Goal: Task Accomplishment & Management: Complete application form

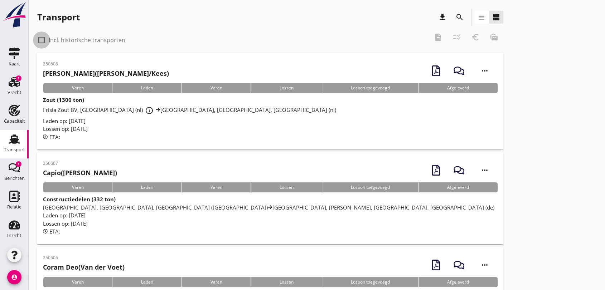
click at [40, 39] on div at bounding box center [41, 40] width 12 height 12
checkbox input "true"
click at [459, 17] on icon "search" at bounding box center [459, 17] width 9 height 9
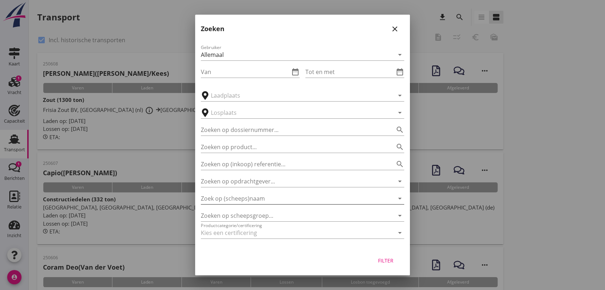
click at [265, 200] on input "Zoek op (scheeps)naam" at bounding box center [292, 198] width 183 height 11
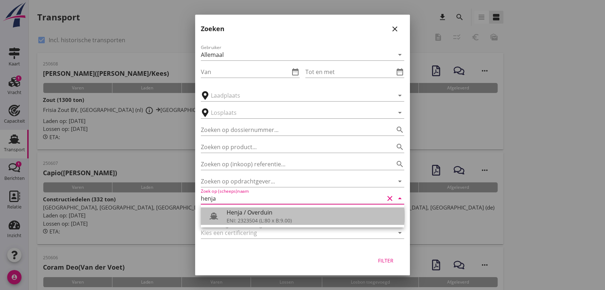
click at [249, 216] on div "Henja / Overduin" at bounding box center [313, 212] width 172 height 9
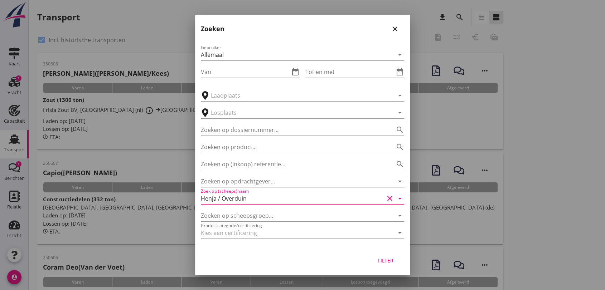
type input "Henja / Overduin"
click at [242, 183] on input "Zoeken op opdrachtgever..." at bounding box center [292, 181] width 183 height 11
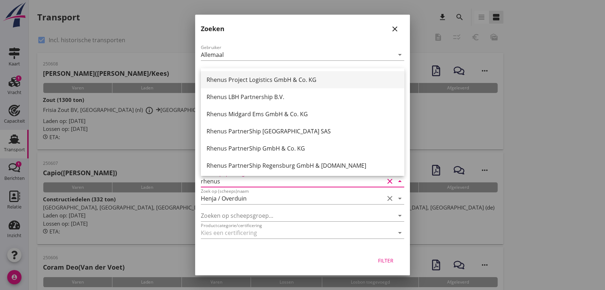
click at [272, 74] on div "Rhenus Project Logistics GmbH & Co. KG" at bounding box center [303, 79] width 192 height 17
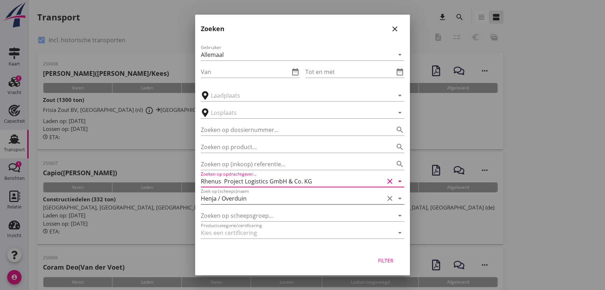
type input "Rhenus Project Logistics GmbH & Co. KG"
drag, startPoint x: 265, startPoint y: 202, endPoint x: 266, endPoint y: 198, distance: 4.1
click at [264, 202] on input "Henja / Overduin" at bounding box center [292, 198] width 183 height 11
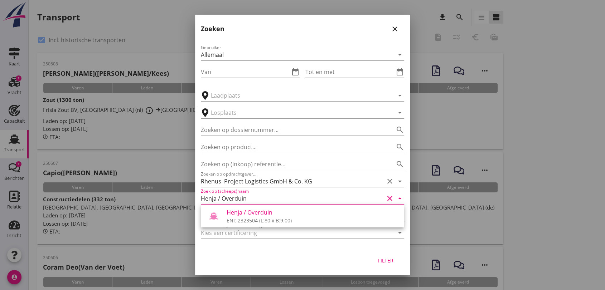
drag, startPoint x: 272, startPoint y: 221, endPoint x: 276, endPoint y: 221, distance: 4.3
click at [272, 221] on div "ENI: 2323504 (L:80 x B:9.00)" at bounding box center [313, 221] width 172 height 8
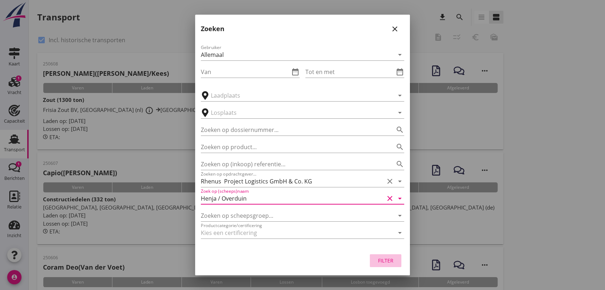
click at [384, 261] on div "Filter" at bounding box center [386, 261] width 20 height 8
type input "Henja / Overduin"
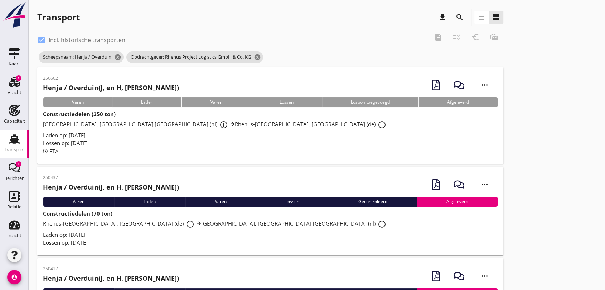
scroll to position [40, 0]
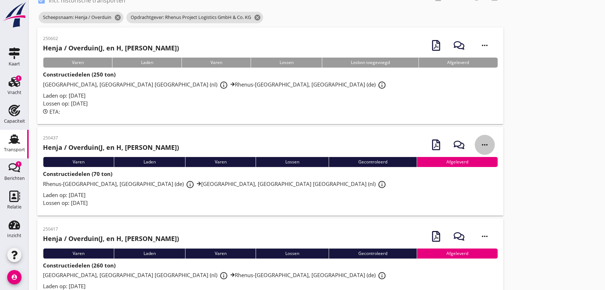
click at [485, 145] on icon "more_horiz" at bounding box center [485, 145] width 20 height 20
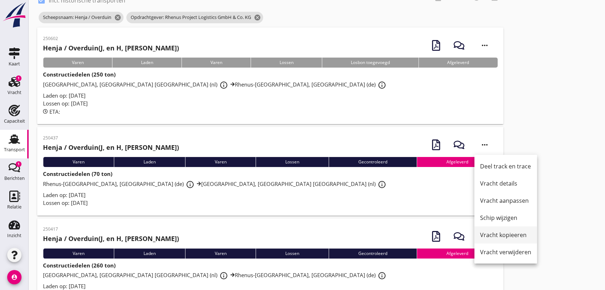
click at [514, 236] on div "Vracht kopieeren" at bounding box center [505, 235] width 51 height 9
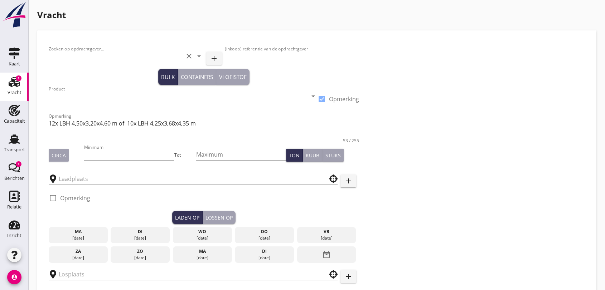
type input "Rhenus Project Logistics GmbH & Co. KG"
type input "107E"
type input "Constructiedelen (9412)"
checkbox input "true"
type input "70"
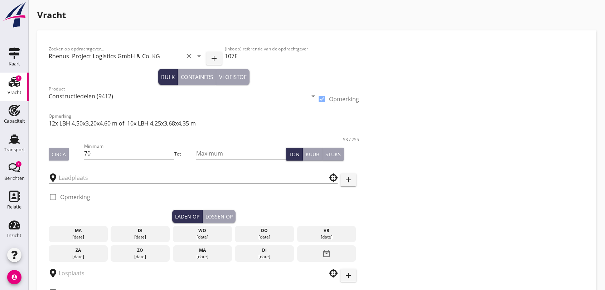
type input "Rhenus-Midgard"
type input "Rhenus Deepsea Terminal Maasvlakte"
checkbox input "true"
click at [261, 57] on input "107E" at bounding box center [292, 55] width 135 height 11
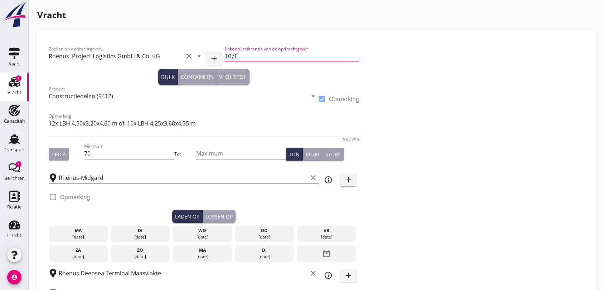
type input "10500"
type textarea "Lagere prijs, omdat de trommels op ons verzoek een week eerder aan de wal worde…"
radio input "false"
checkbox input "true"
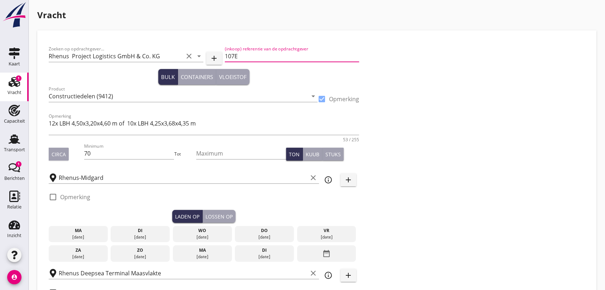
checkbox input "true"
type input "18"
type input "5"
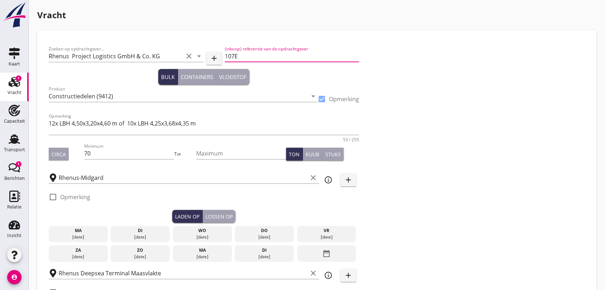
type input "15"
type input "10750"
type textarea "Stremmingsgeld € 35,= per uur Extra kosten van € 2.500,= voor een week eerder l…"
radio input "false"
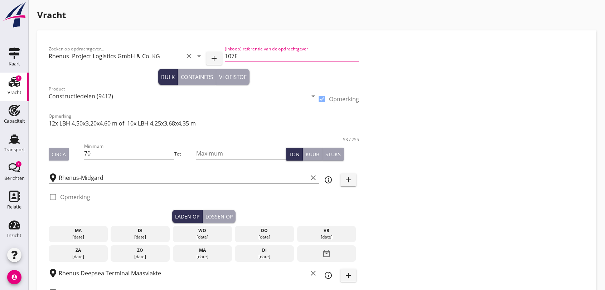
checkbox input "true"
type input "18"
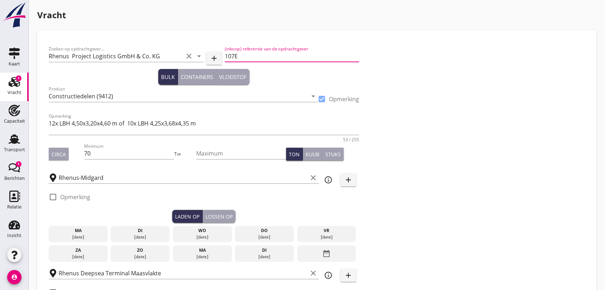
type input "15"
type input "112E"
click at [237, 124] on textarea "12x LBH 4,50x3,20x4,60 m of 10x LBH 4,25x3,68x4,35 m" at bounding box center [204, 126] width 310 height 17
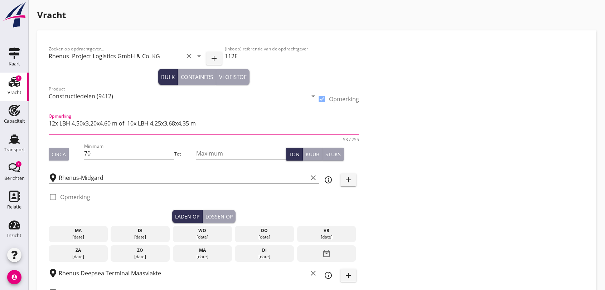
click at [211, 125] on textarea "12x LBH 4,50x3,20x4,60 m of 10x LBH 4,25x3,68x4,35 m" at bounding box center [204, 126] width 310 height 17
type textarea "6 x LBH 4,50x3,20x4,60 m en 6 x LBH 4,20x2,60x4,30 m"
click at [107, 155] on input "70" at bounding box center [129, 153] width 90 height 11
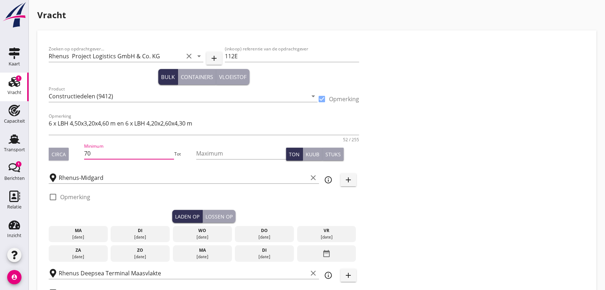
type input "7"
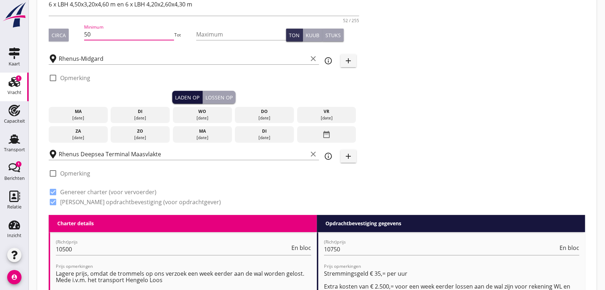
type input "50"
click at [187, 95] on div "Laden op" at bounding box center [187, 98] width 24 height 8
click at [324, 134] on icon "date_range" at bounding box center [326, 134] width 9 height 13
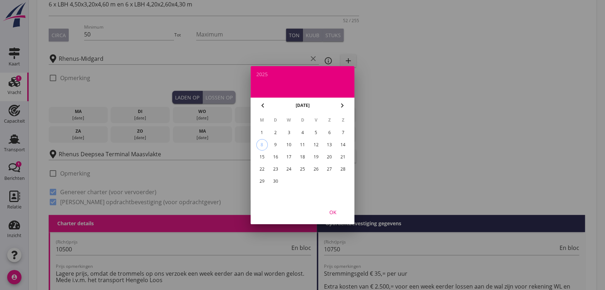
click at [303, 154] on div "18" at bounding box center [302, 156] width 11 height 11
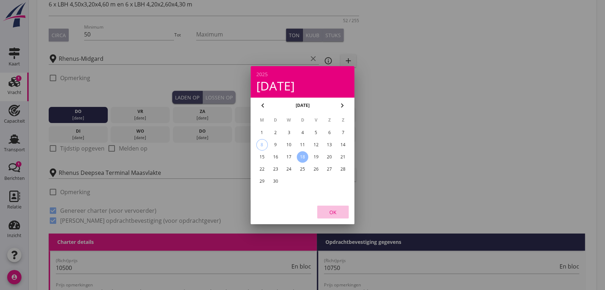
click at [332, 215] on div "OK" at bounding box center [333, 212] width 20 height 8
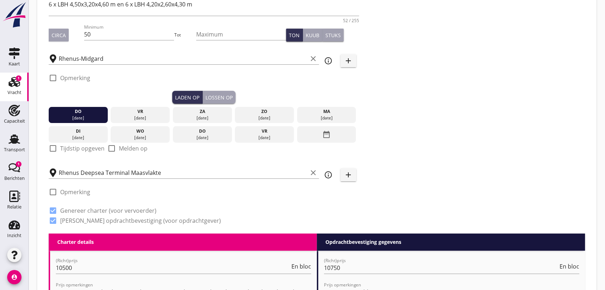
click at [53, 146] on div at bounding box center [53, 148] width 12 height 12
checkbox input "true"
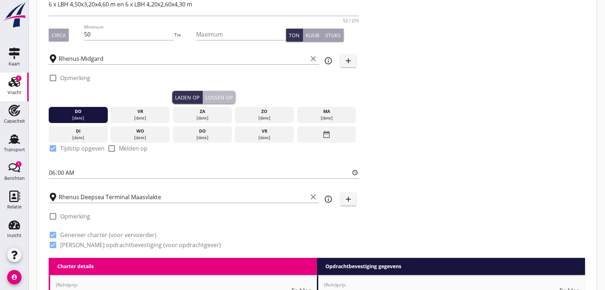
click at [222, 96] on div "Lossen op" at bounding box center [218, 98] width 27 height 8
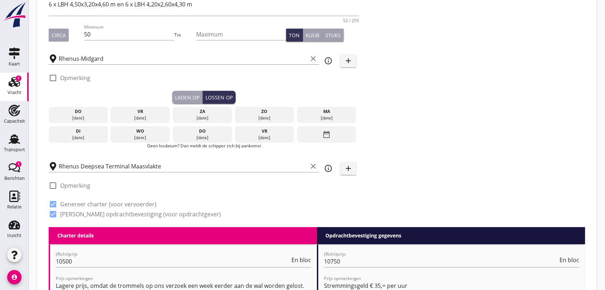
click at [327, 134] on icon "date_range" at bounding box center [326, 134] width 9 height 13
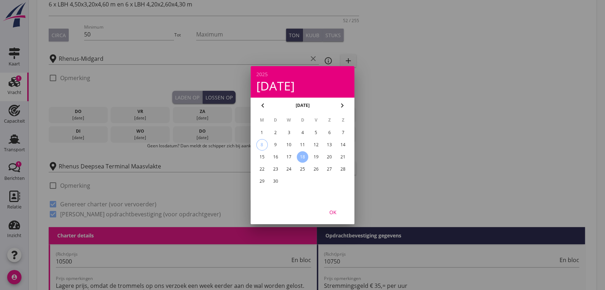
click at [273, 168] on div "23" at bounding box center [275, 169] width 11 height 11
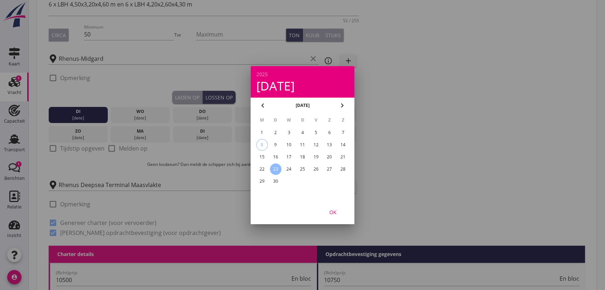
click at [333, 211] on div "OK" at bounding box center [333, 212] width 20 height 8
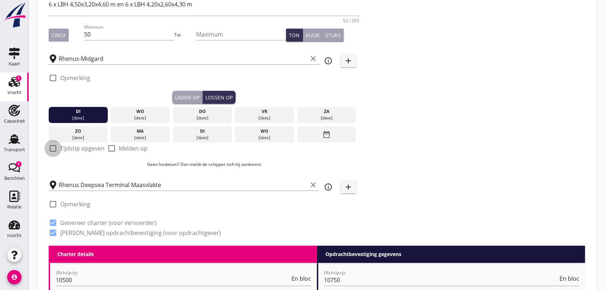
click at [53, 147] on div at bounding box center [53, 148] width 12 height 12
checkbox input "true"
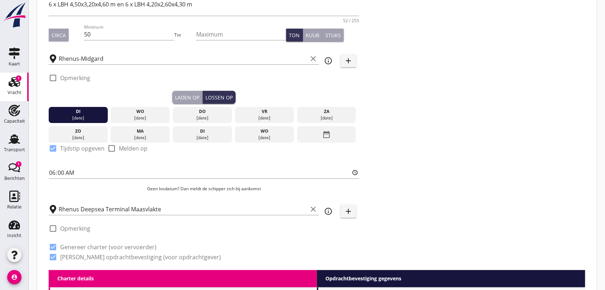
scroll to position [238, 0]
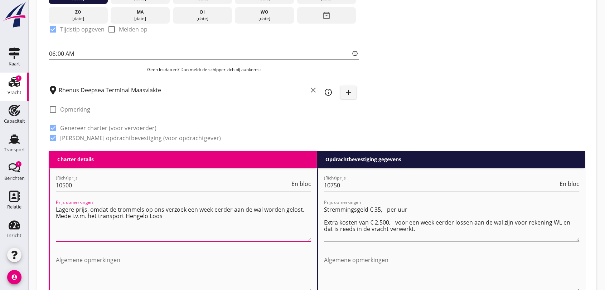
drag, startPoint x: 58, startPoint y: 208, endPoint x: 197, endPoint y: 220, distance: 139.0
click at [197, 220] on textarea "Lagere prijs, omdat de trommels op ons verzoek een week eerder aan de wal worde…" at bounding box center [183, 223] width 255 height 38
type textarea "L"
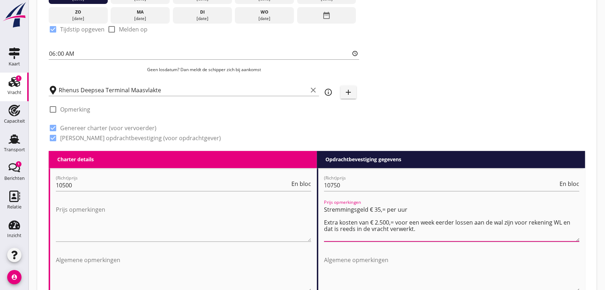
drag, startPoint x: 325, startPoint y: 217, endPoint x: 430, endPoint y: 227, distance: 105.4
click at [430, 227] on textarea "Stremmingsgeld € 35,= per uur Extra kosten van € 2.500,= voor een week eerder l…" at bounding box center [451, 223] width 255 height 38
type textarea "Stremmingsgeld € 35,= per uur"
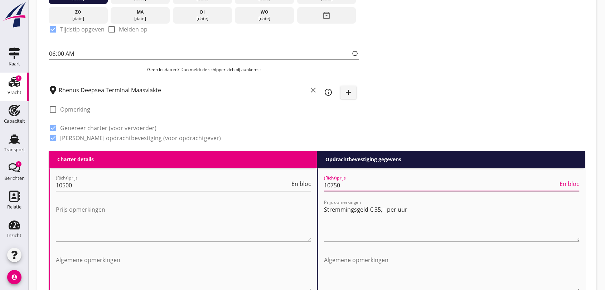
click at [364, 188] on input "10750" at bounding box center [441, 185] width 234 height 11
type input "12000"
click at [86, 185] on input "10500" at bounding box center [173, 185] width 234 height 11
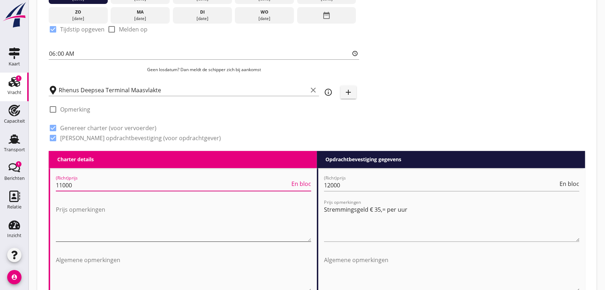
type input "11000"
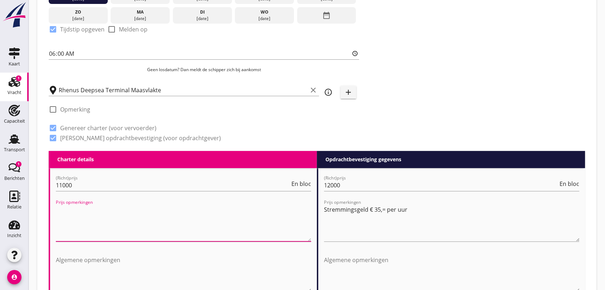
drag, startPoint x: 121, startPoint y: 217, endPoint x: 132, endPoint y: 222, distance: 11.9
click at [122, 217] on textarea "Prijs opmerkingen" at bounding box center [183, 223] width 255 height 38
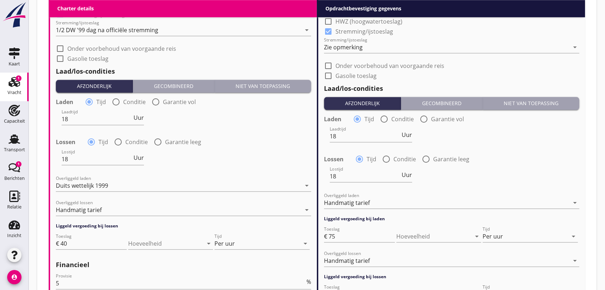
scroll to position [835, 0]
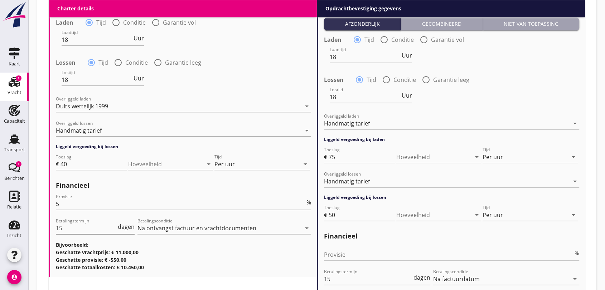
click at [67, 230] on input "15" at bounding box center [86, 228] width 61 height 11
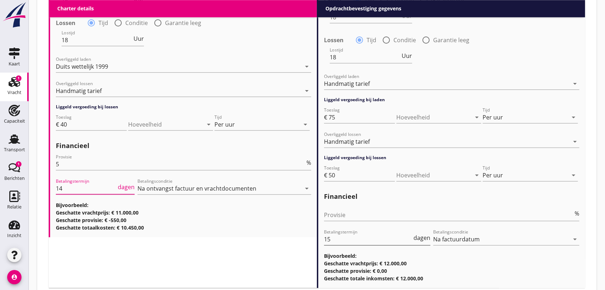
type input "14"
click at [339, 238] on input "15" at bounding box center [368, 239] width 88 height 11
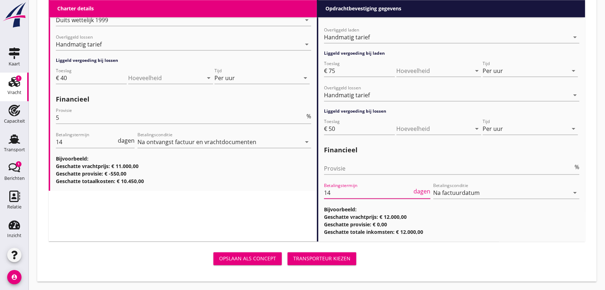
type input "14"
click at [327, 260] on div "Transporteur kiezen" at bounding box center [321, 259] width 57 height 8
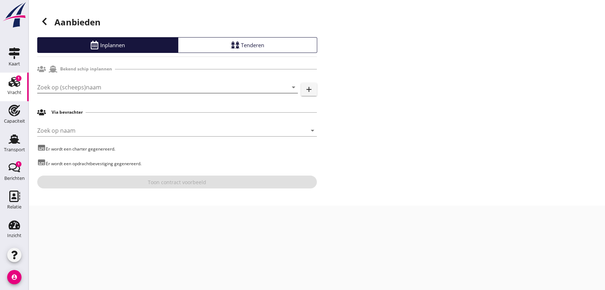
click at [137, 87] on input "Zoek op (scheeps)naam" at bounding box center [157, 87] width 241 height 11
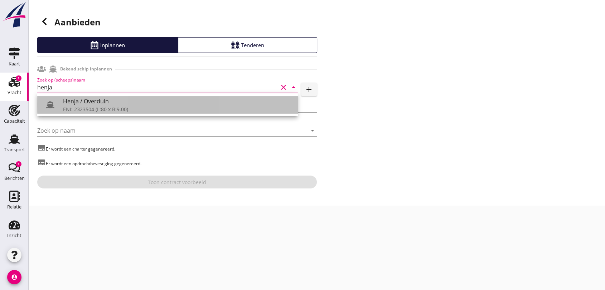
click at [112, 107] on div "ENI: 2323504 (L:80 x B:9.00)" at bounding box center [177, 110] width 229 height 8
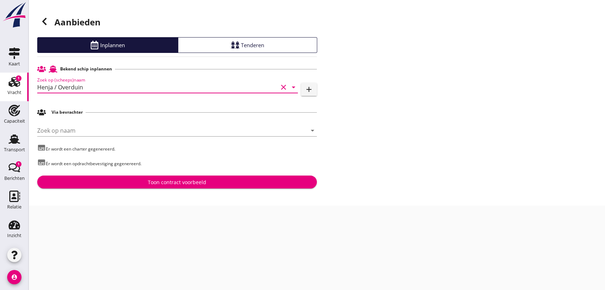
type input "Henja / Overduin"
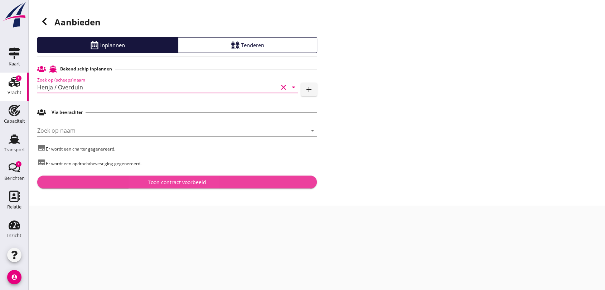
click at [191, 182] on div "Toon contract voorbeeld" at bounding box center [177, 183] width 58 height 8
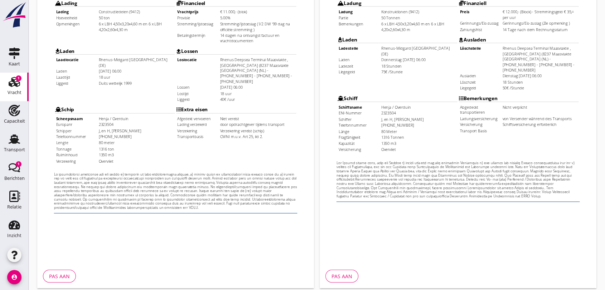
scroll to position [229, 0]
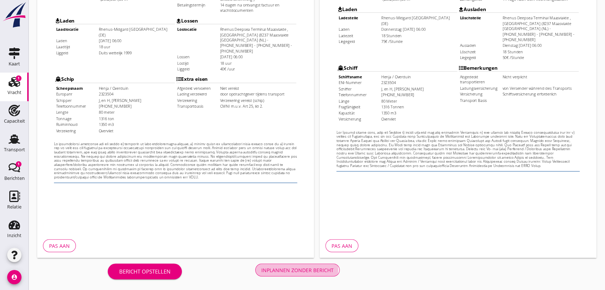
click at [290, 271] on div "Inplannen zonder bericht" at bounding box center [297, 271] width 72 height 8
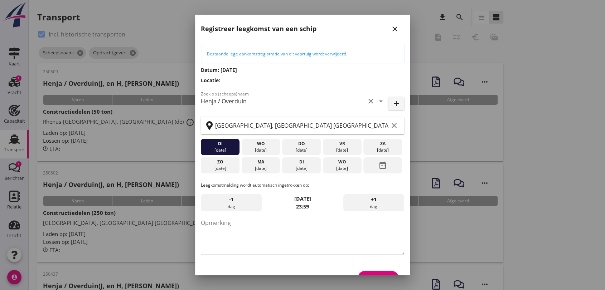
click at [391, 26] on icon "close" at bounding box center [395, 29] width 9 height 9
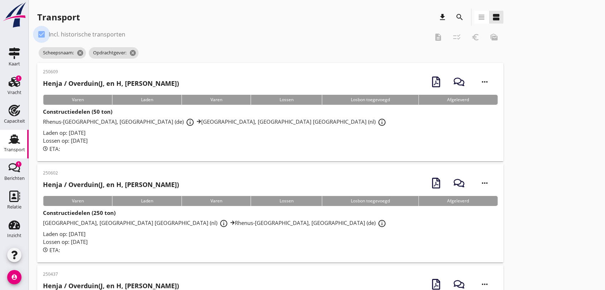
click at [41, 34] on div at bounding box center [41, 34] width 12 height 12
checkbox input "false"
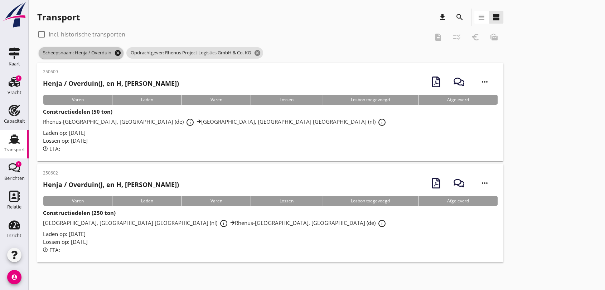
drag, startPoint x: 118, startPoint y: 51, endPoint x: 131, endPoint y: 55, distance: 13.0
click at [119, 52] on icon "cancel" at bounding box center [117, 52] width 7 height 7
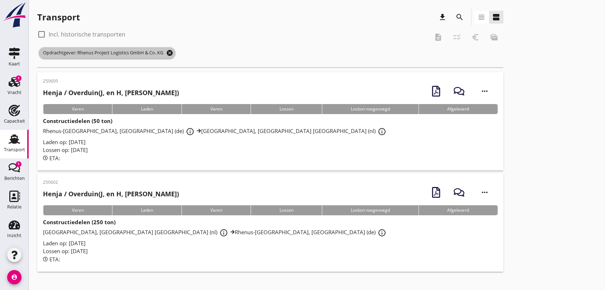
click at [172, 52] on icon "cancel" at bounding box center [169, 52] width 7 height 7
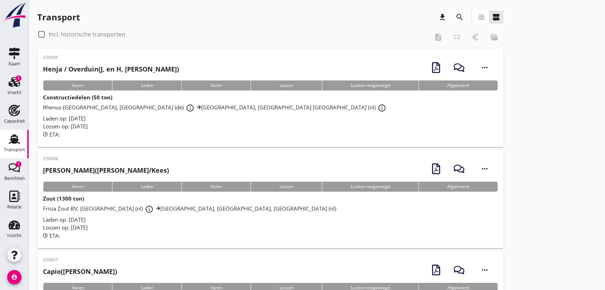
click at [245, 108] on span "Rhenus-[GEOGRAPHIC_DATA], [GEOGRAPHIC_DATA] (de) info_outline Rhenus Deepsea Te…" at bounding box center [215, 107] width 345 height 7
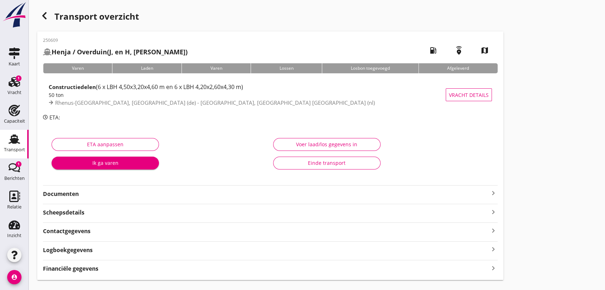
click at [68, 193] on strong "Documenten" at bounding box center [266, 194] width 446 height 8
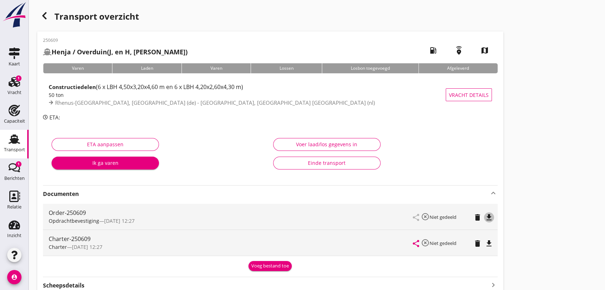
click at [489, 220] on icon "file_download" at bounding box center [489, 217] width 9 height 9
click at [488, 242] on icon "file_download" at bounding box center [489, 244] width 9 height 9
click at [12, 138] on use at bounding box center [14, 139] width 11 height 9
